Goal: Transaction & Acquisition: Obtain resource

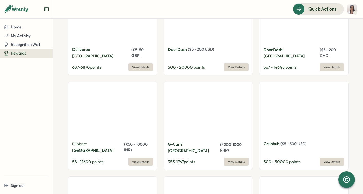
scroll to position [855, 0]
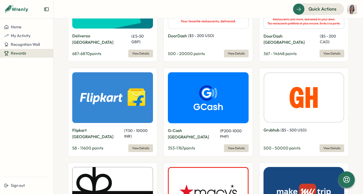
click at [232, 144] on span "View Details" at bounding box center [236, 147] width 17 height 7
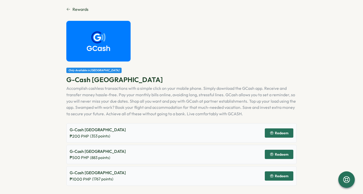
click at [74, 8] on span "Rewards" at bounding box center [80, 9] width 16 height 6
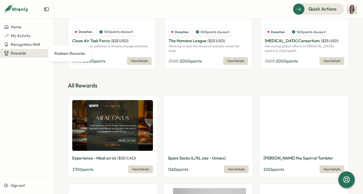
scroll to position [110, 0]
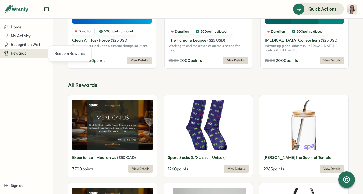
click at [326, 166] on span "View Details" at bounding box center [331, 168] width 17 height 7
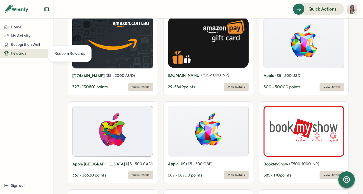
scroll to position [642, 0]
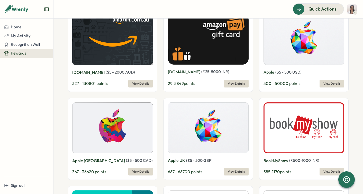
click at [40, 124] on div "Home My Activity Recognition Wall Rewards" at bounding box center [26, 98] width 53 height 150
